Goal: Information Seeking & Learning: Learn about a topic

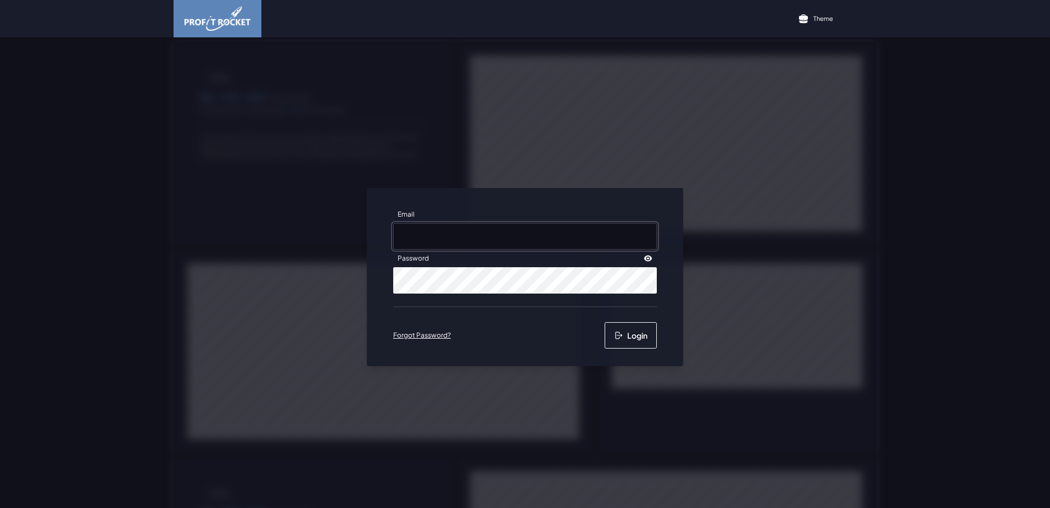
type input "[EMAIL_ADDRESS][DOMAIN_NAME]"
click at [617, 351] on div "Email [EMAIL_ADDRESS][DOMAIN_NAME] Password Forgot Password? Login" at bounding box center [525, 277] width 316 height 178
click at [620, 341] on button "Login" at bounding box center [631, 335] width 52 height 26
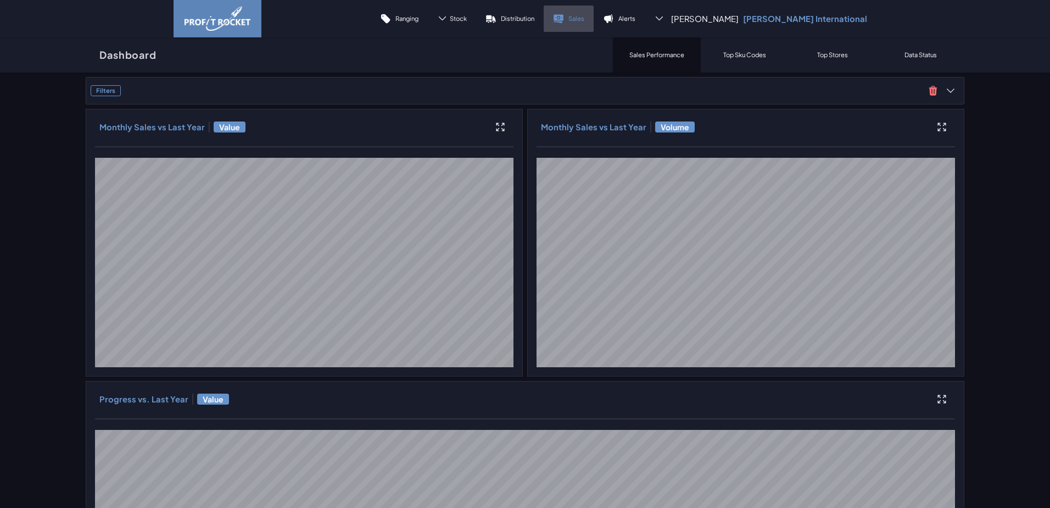
click at [584, 19] on p "Sales" at bounding box center [577, 18] width 16 height 8
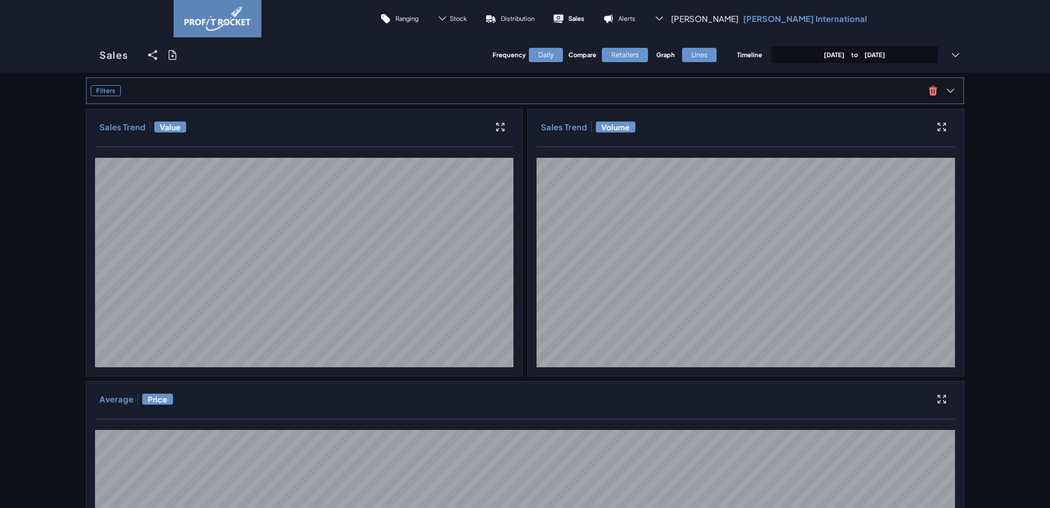
click at [584, 91] on span "Filters" at bounding box center [508, 90] width 834 height 11
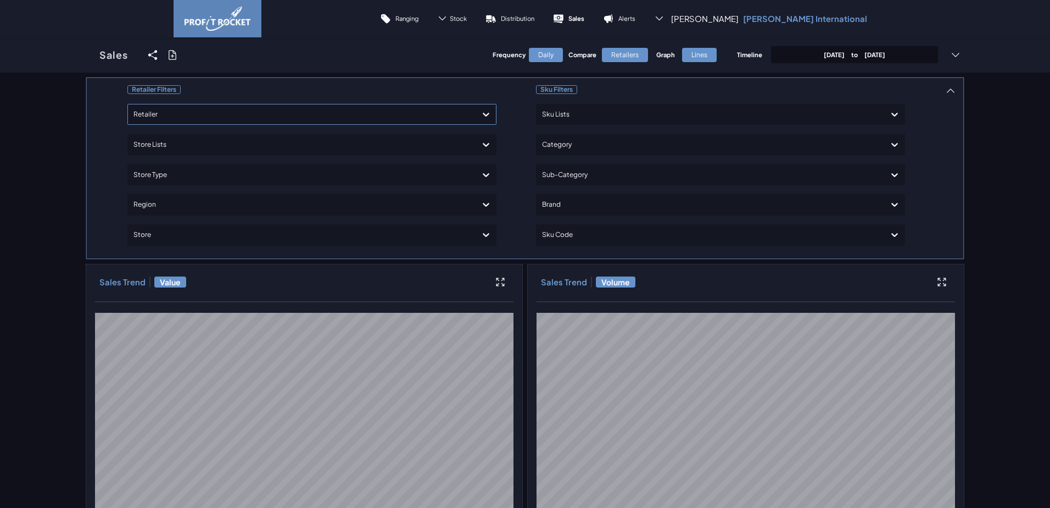
click at [172, 116] on div at bounding box center [301, 115] width 337 height 16
click at [152, 165] on div "Shoprite Checkers" at bounding box center [311, 164] width 359 height 19
click at [604, 205] on div at bounding box center [710, 205] width 337 height 16
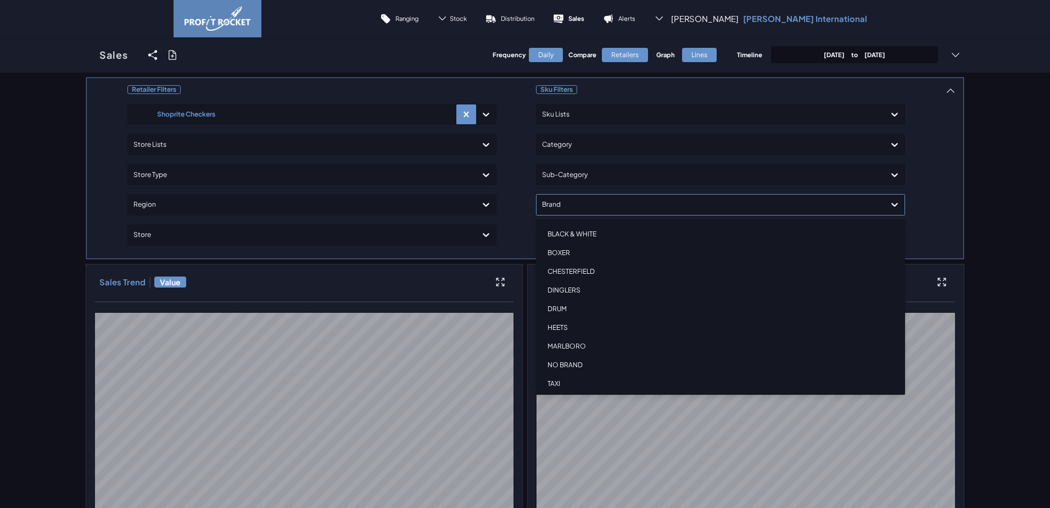
scroll to position [82, 0]
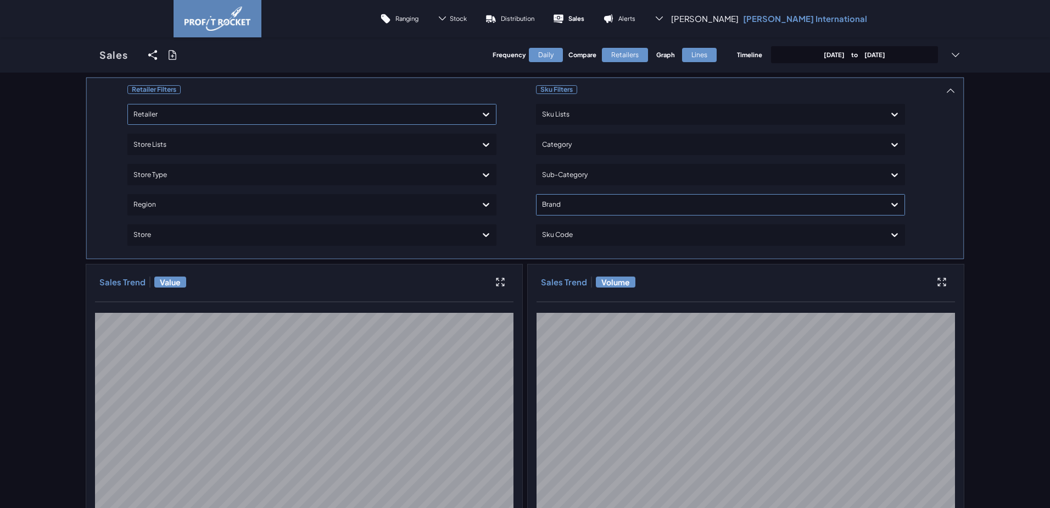
click at [560, 204] on div "Sku Filters Sku Lists Category Sub-Category Brand Sku Code" at bounding box center [720, 168] width 369 height 172
click at [565, 202] on div at bounding box center [710, 205] width 337 height 16
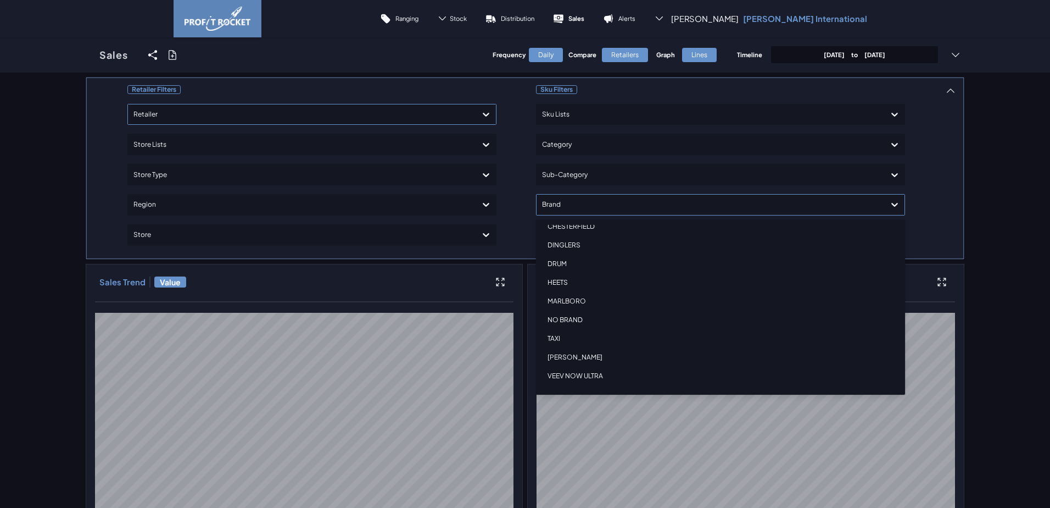
scroll to position [138, 0]
click at [591, 322] on div "VEEV NOW ULTRA" at bounding box center [720, 322] width 359 height 19
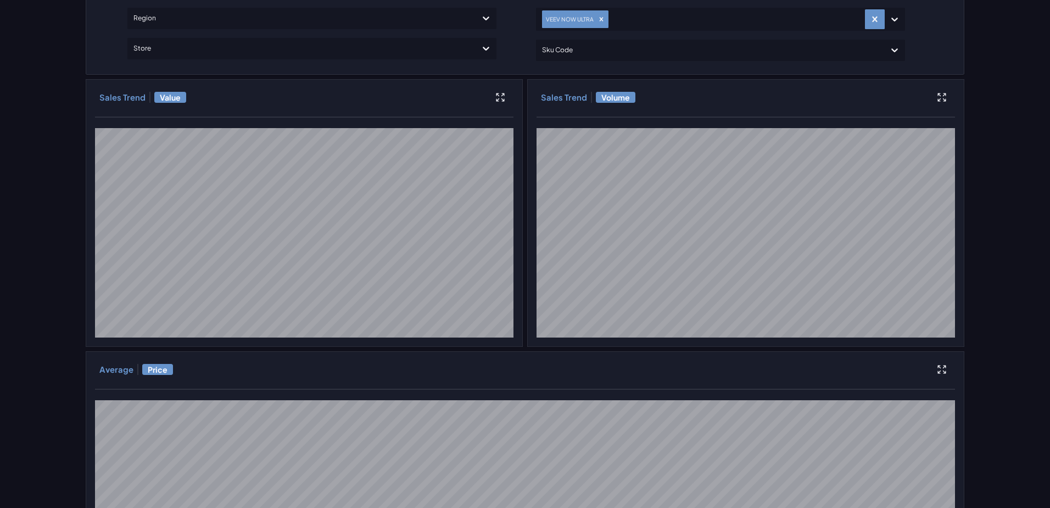
scroll to position [55, 0]
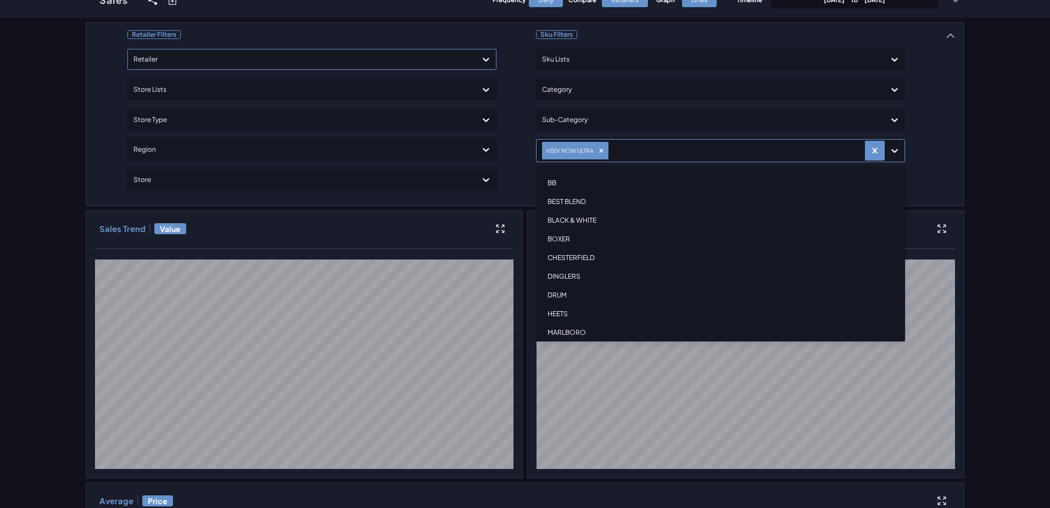
click at [892, 154] on icon at bounding box center [894, 150] width 11 height 11
click at [575, 285] on div "VEEV ONE" at bounding box center [720, 287] width 359 height 19
click at [577, 304] on div "VEEV ONE STARTER KIT" at bounding box center [720, 306] width 359 height 19
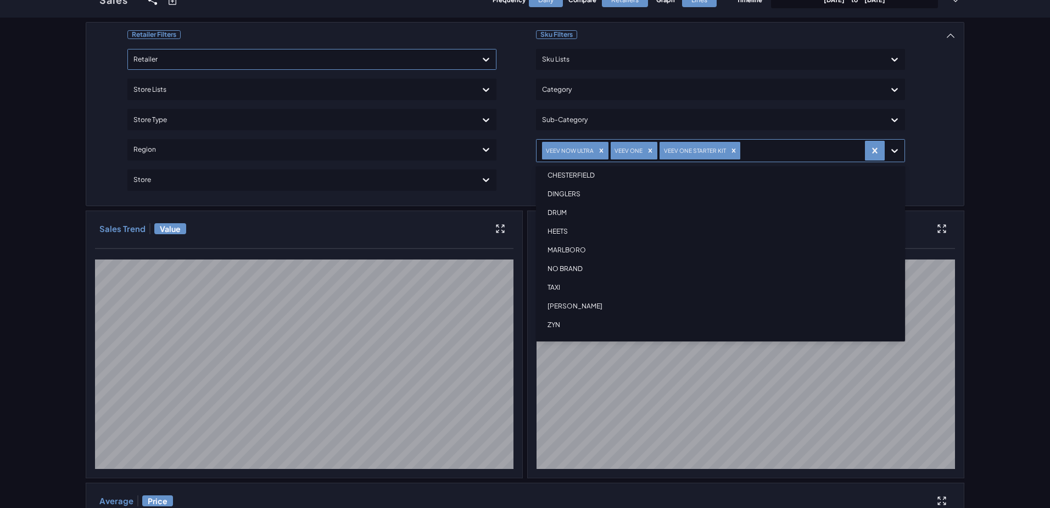
scroll to position [82, 0]
click at [914, 146] on div "Retailer Filters Retailer Store Lists Store Type Region Store Sku Filters Sku L…" at bounding box center [525, 496] width 879 height 949
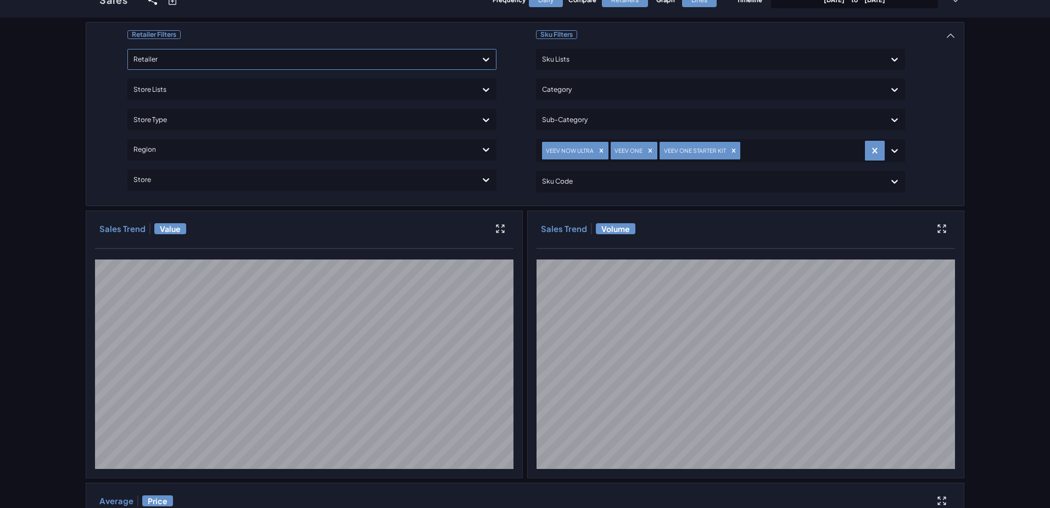
scroll to position [0, 0]
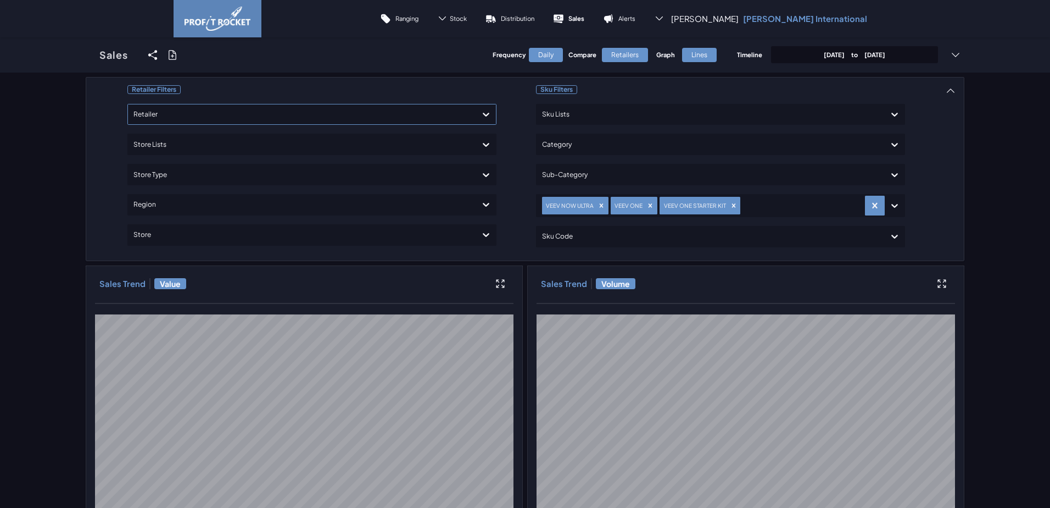
click at [617, 53] on div "Retailers" at bounding box center [625, 55] width 46 height 14
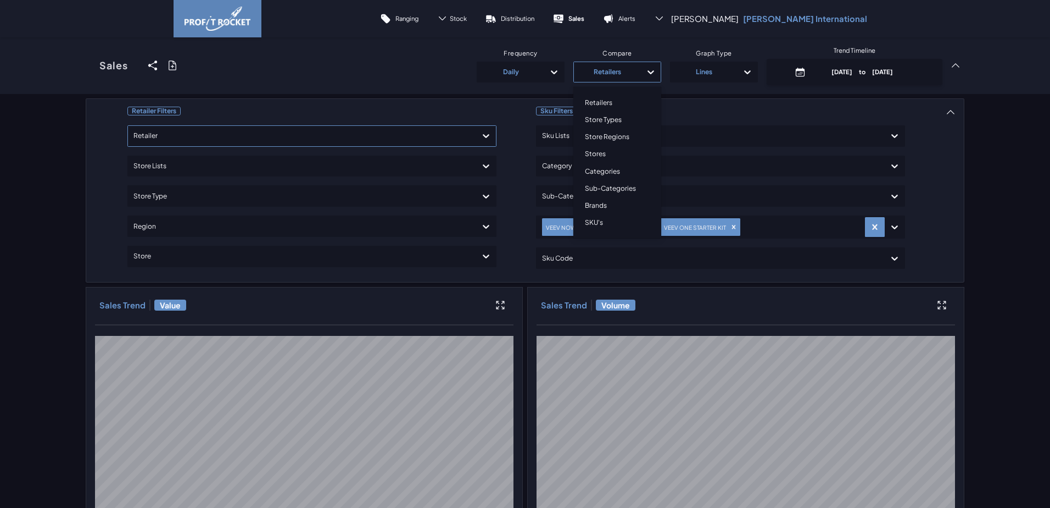
click at [645, 74] on icon at bounding box center [650, 71] width 11 height 11
click at [597, 201] on div "Brands" at bounding box center [617, 205] width 78 height 17
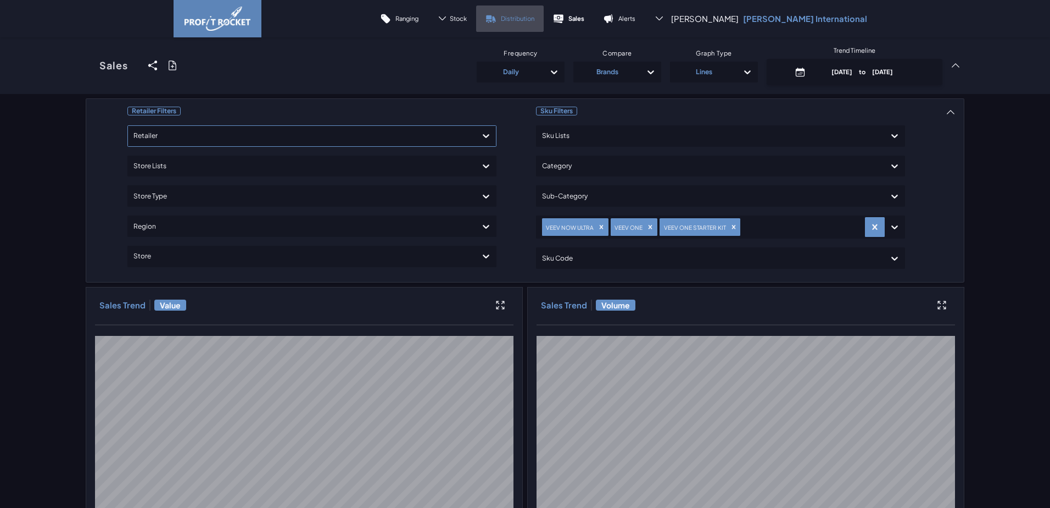
click at [534, 23] on p "Distribution" at bounding box center [518, 18] width 34 height 8
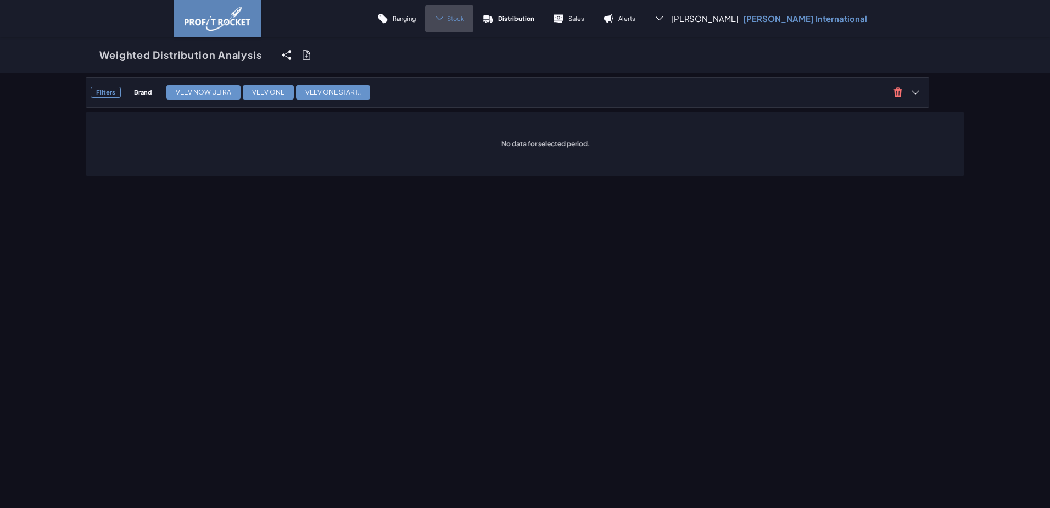
click at [464, 19] on span "Stock" at bounding box center [455, 18] width 17 height 8
click at [455, 78] on p "Cover" at bounding box center [446, 75] width 18 height 8
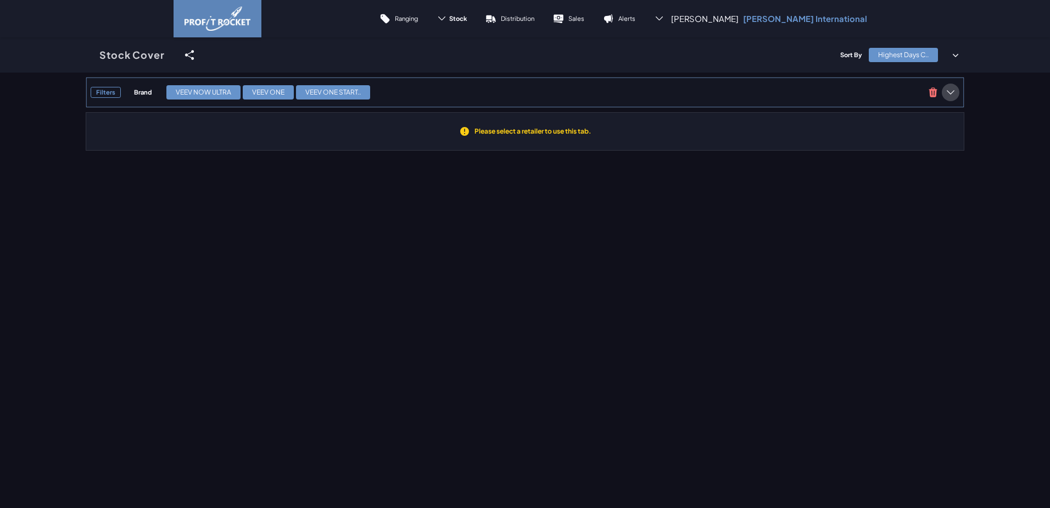
click at [950, 91] on icon at bounding box center [951, 92] width 8 height 4
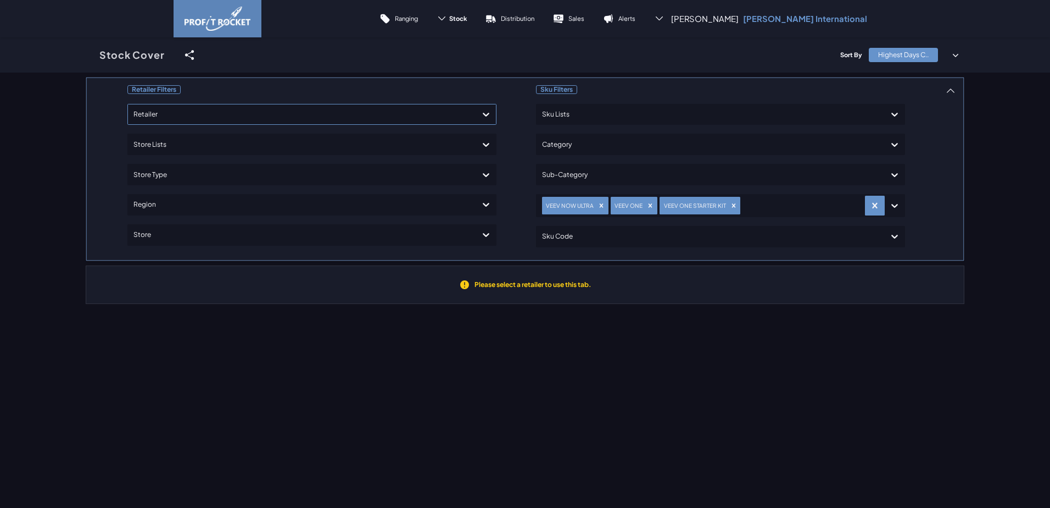
click at [172, 119] on div at bounding box center [301, 115] width 337 height 16
click at [165, 142] on div "Pick 'n Pay" at bounding box center [311, 145] width 359 height 19
click at [931, 109] on div "Retailer Filters Pick 'n Pay Store Lists Store Type Region Store Sku Filters Sk…" at bounding box center [516, 169] width 851 height 174
click at [467, 20] on span "Stock" at bounding box center [458, 18] width 18 height 8
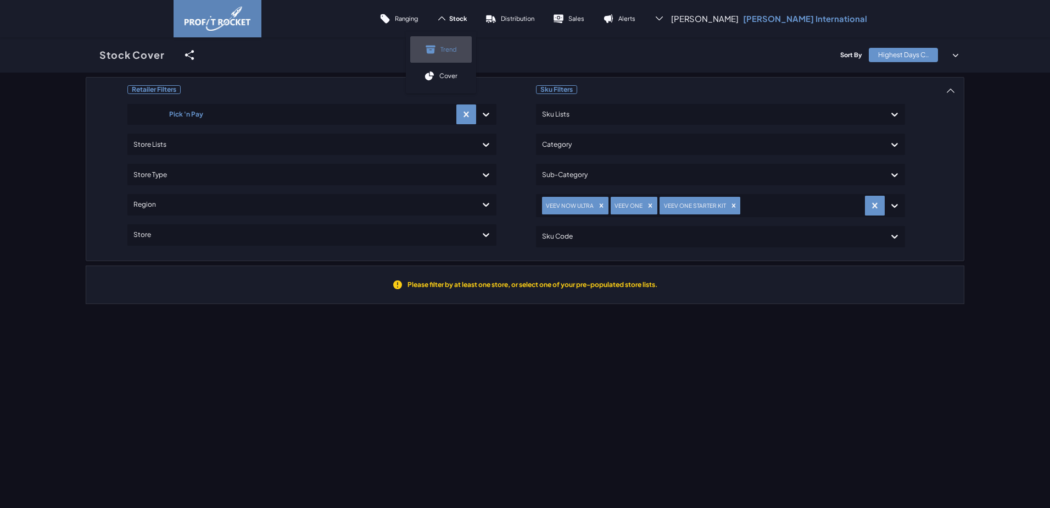
click at [456, 51] on p "Trend" at bounding box center [449, 49] width 16 height 8
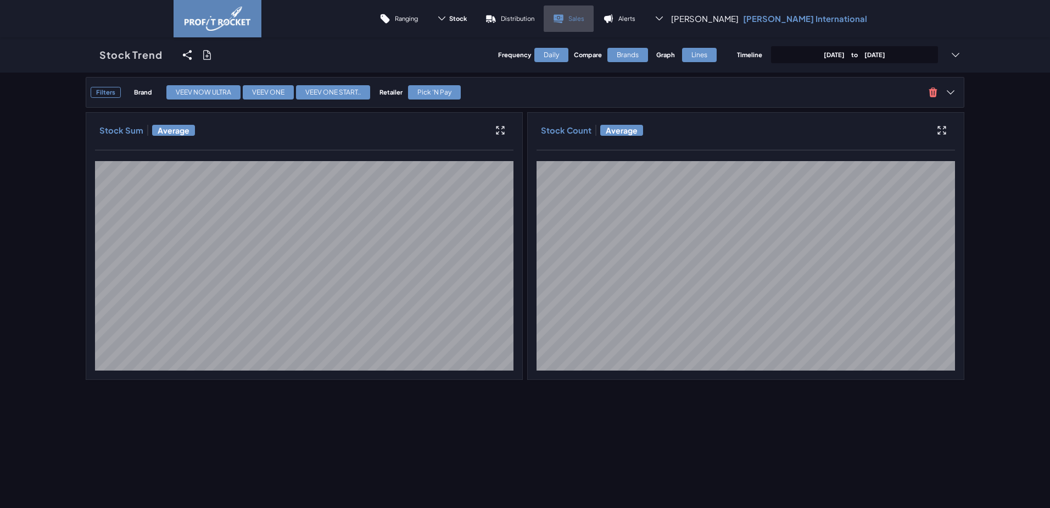
click at [584, 17] on p "Sales" at bounding box center [577, 18] width 16 height 8
